Goal: Find specific page/section: Find specific page/section

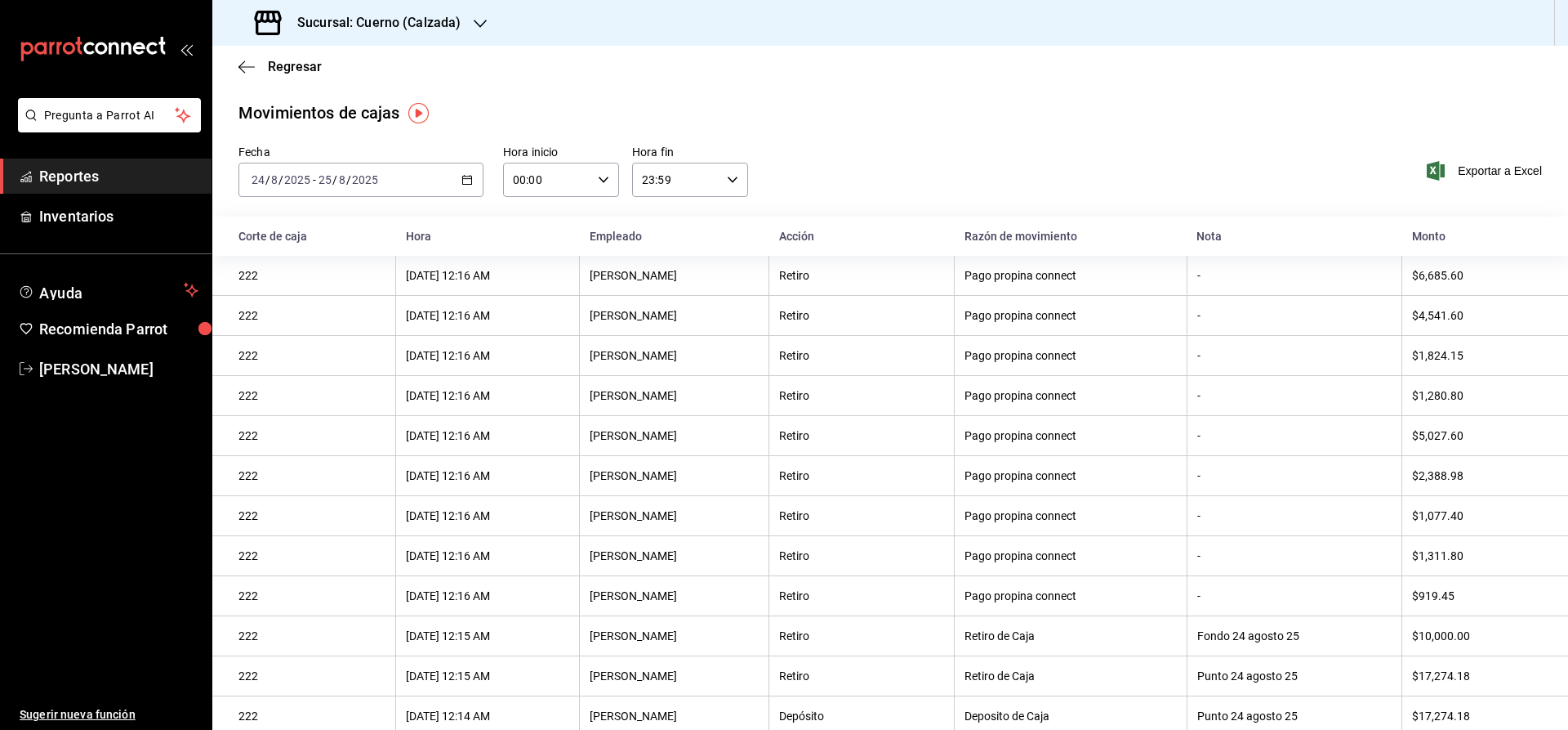
click at [105, 171] on span "Reportes" at bounding box center [119, 176] width 160 height 22
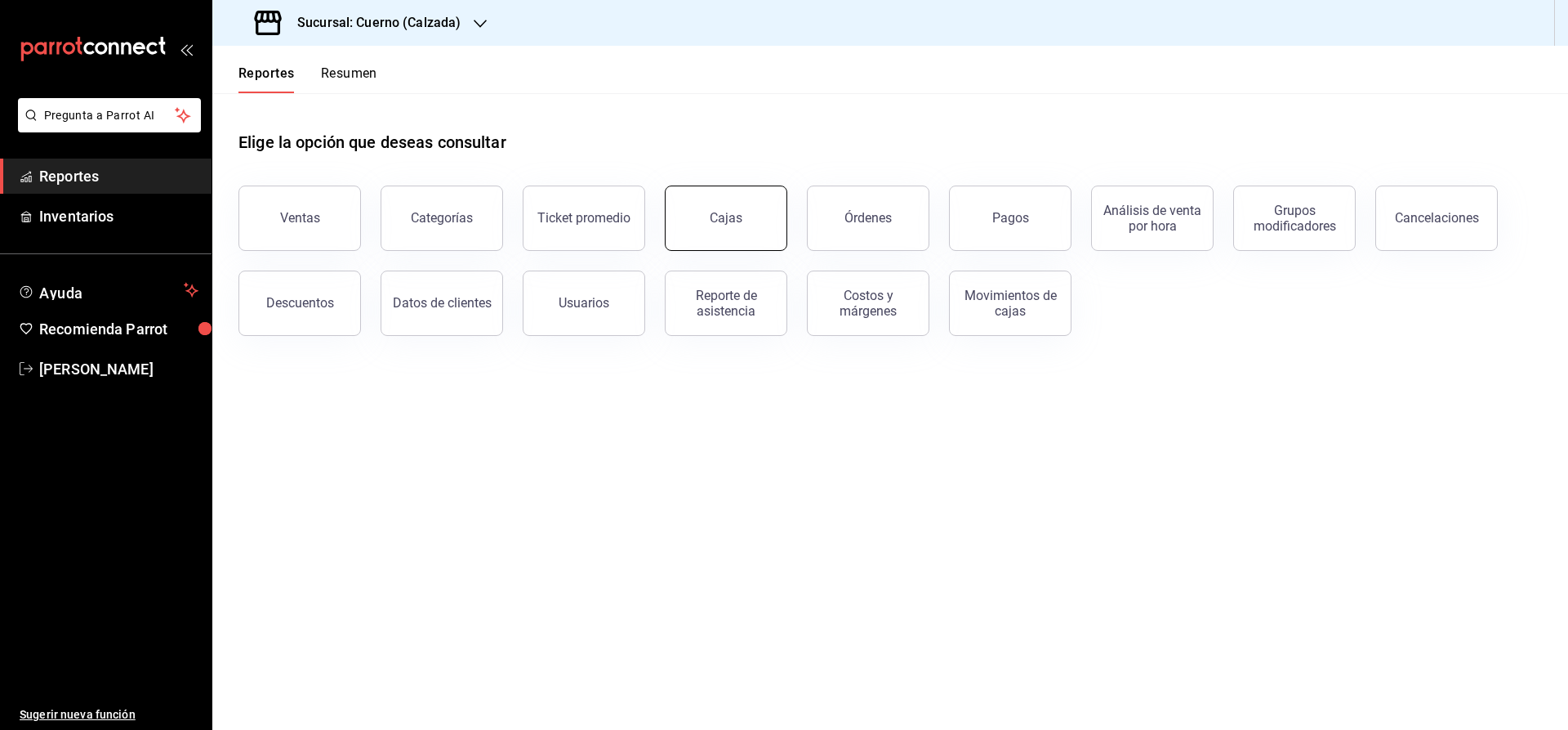
click at [734, 219] on div "Cajas" at bounding box center [725, 218] width 32 height 16
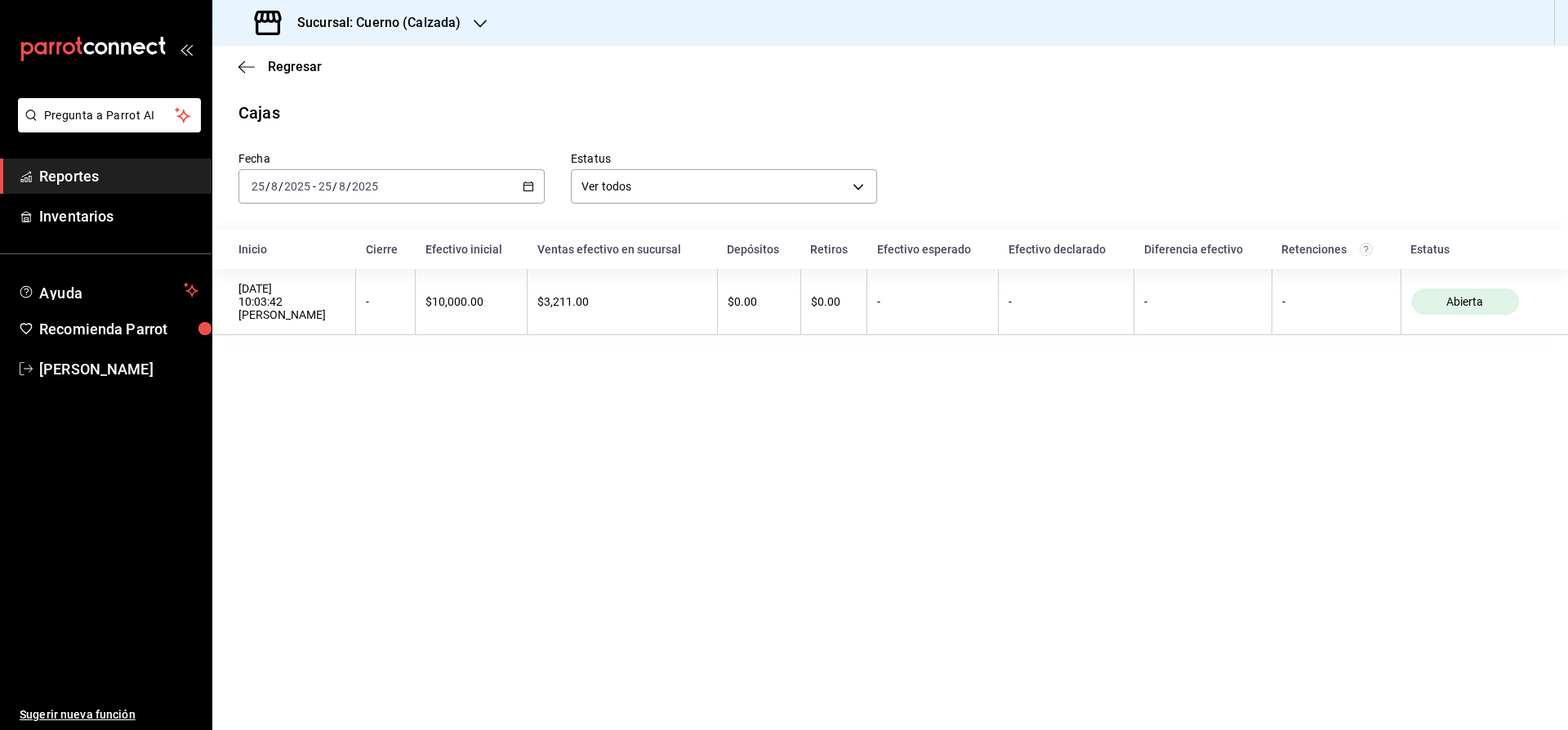
click at [386, 25] on h3 "Sucursal: Cuerno (Calzada)" at bounding box center [372, 23] width 176 height 20
click at [300, 107] on span "Clavadito (Calzada)" at bounding box center [277, 107] width 103 height 17
click at [380, 22] on h3 "Sucursal: Clavadito (Calzada)" at bounding box center [379, 23] width 189 height 20
click at [292, 67] on span "Cuerno (Calzada)" at bounding box center [270, 71] width 91 height 17
